Goal: Information Seeking & Learning: Learn about a topic

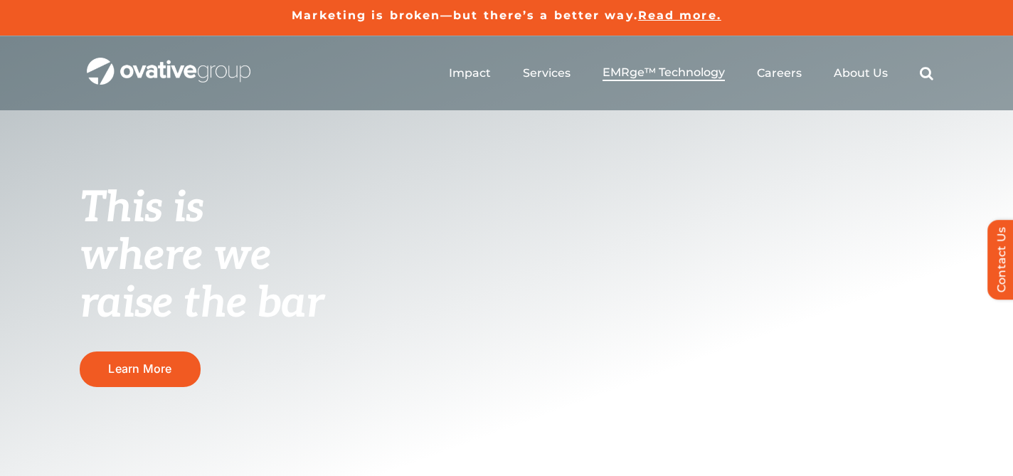
click at [691, 75] on span "EMRge™ Technology" at bounding box center [663, 72] width 122 height 14
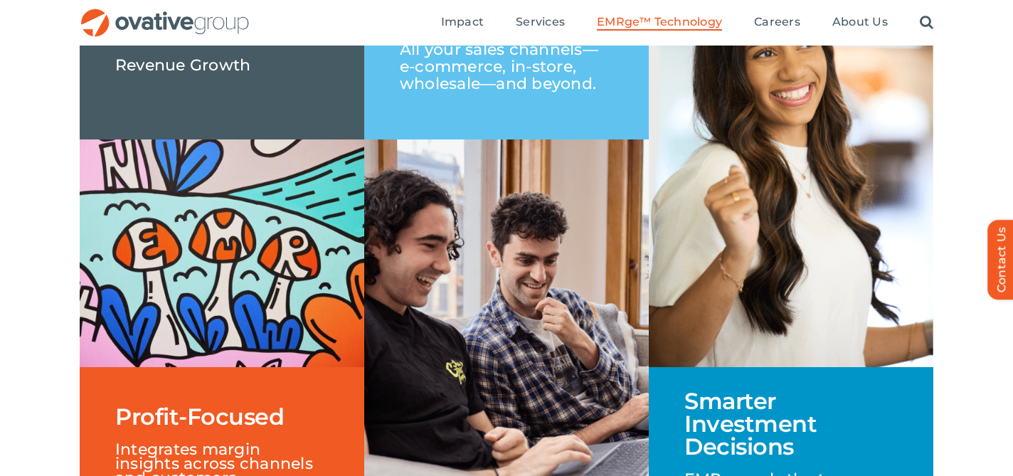
scroll to position [2292, 0]
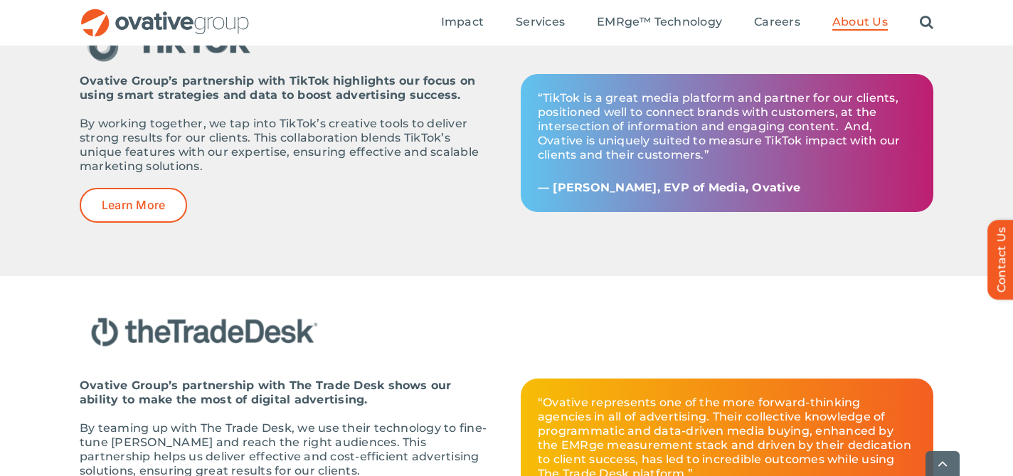
scroll to position [1770, 0]
